Goal: Navigation & Orientation: Find specific page/section

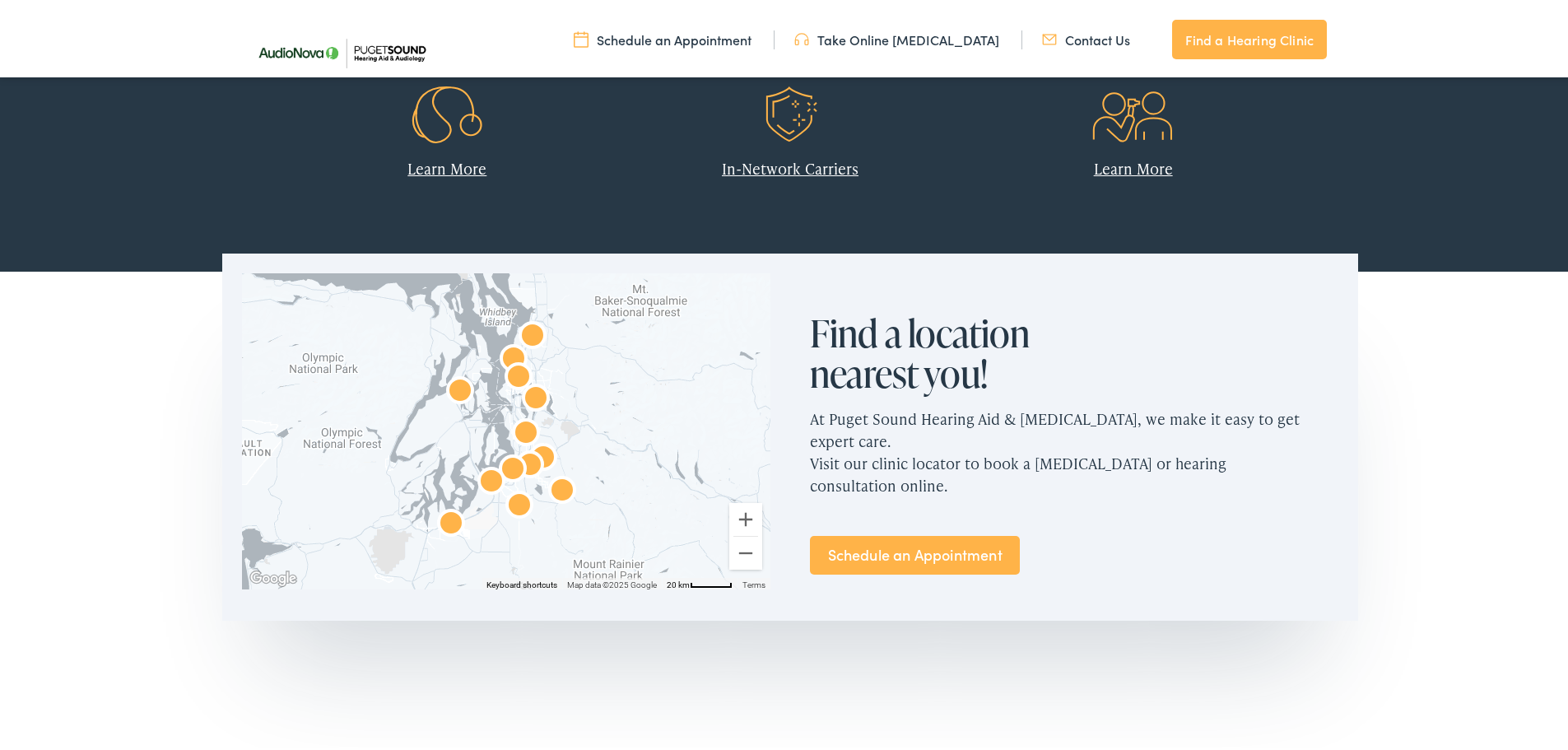
scroll to position [494, 0]
